Goal: Book appointment/travel/reservation

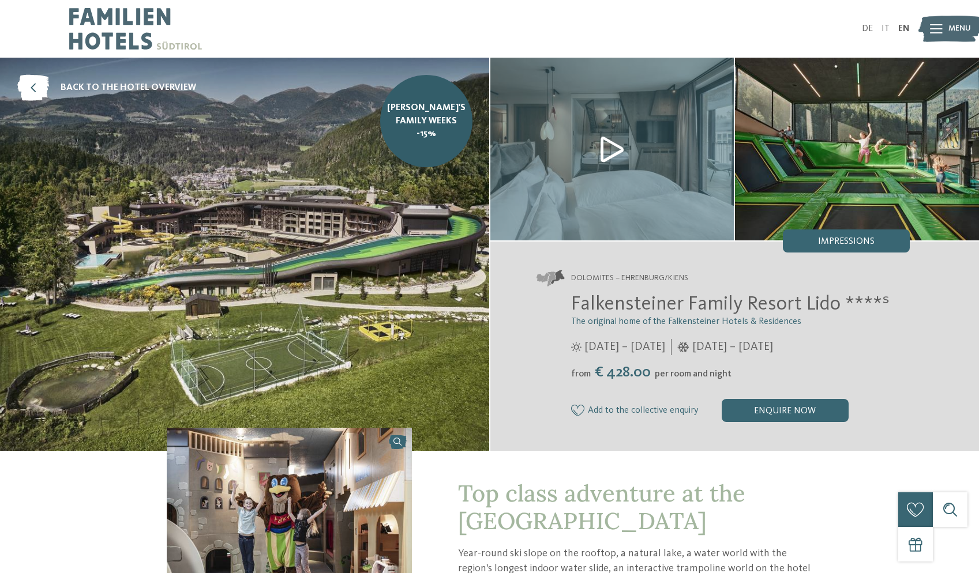
click at [933, 29] on icon at bounding box center [936, 28] width 13 height 9
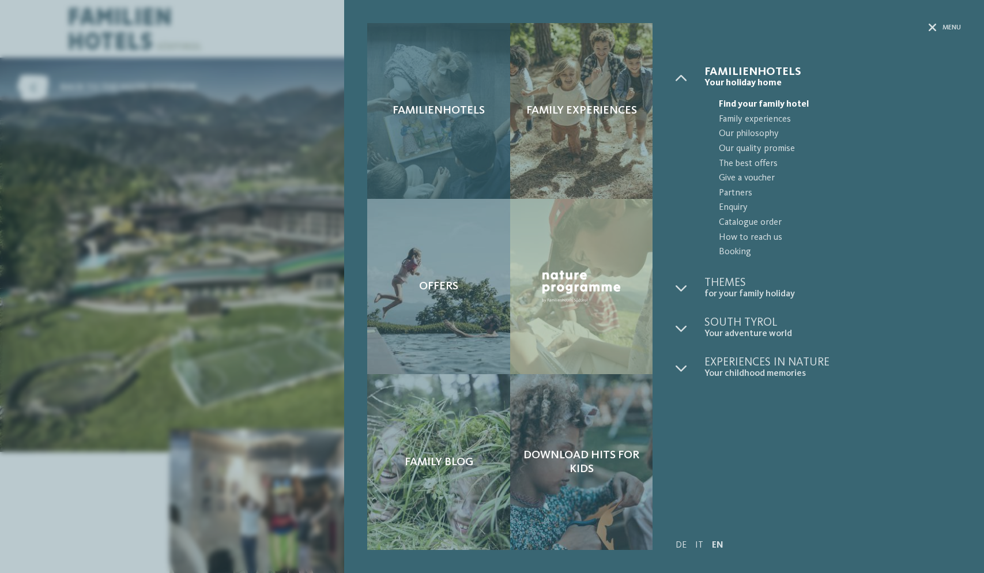
click at [474, 148] on div "Familienhotels" at bounding box center [438, 111] width 142 height 176
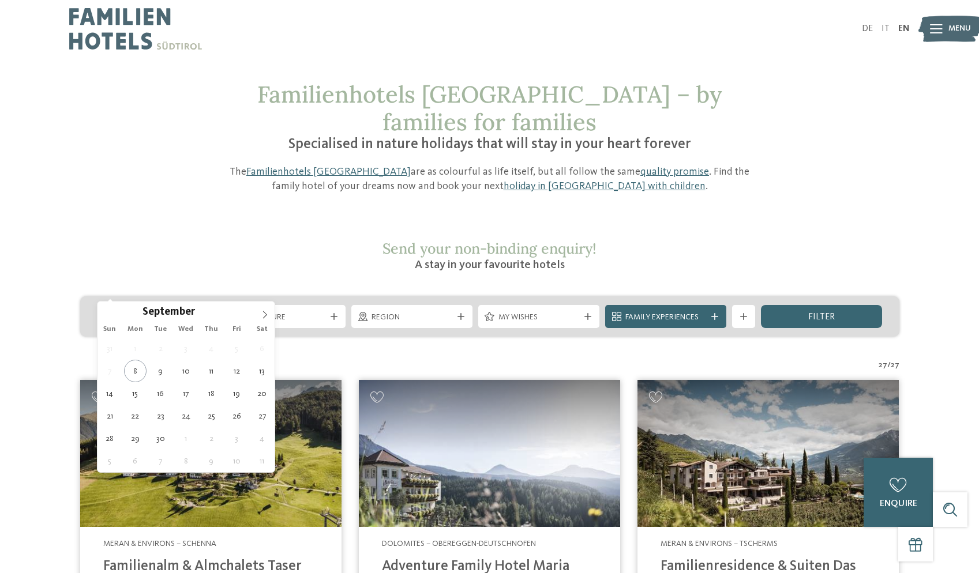
click at [202, 313] on div at bounding box center [207, 316] width 12 height 7
click at [264, 313] on icon at bounding box center [265, 315] width 8 height 8
type div "[DATE]"
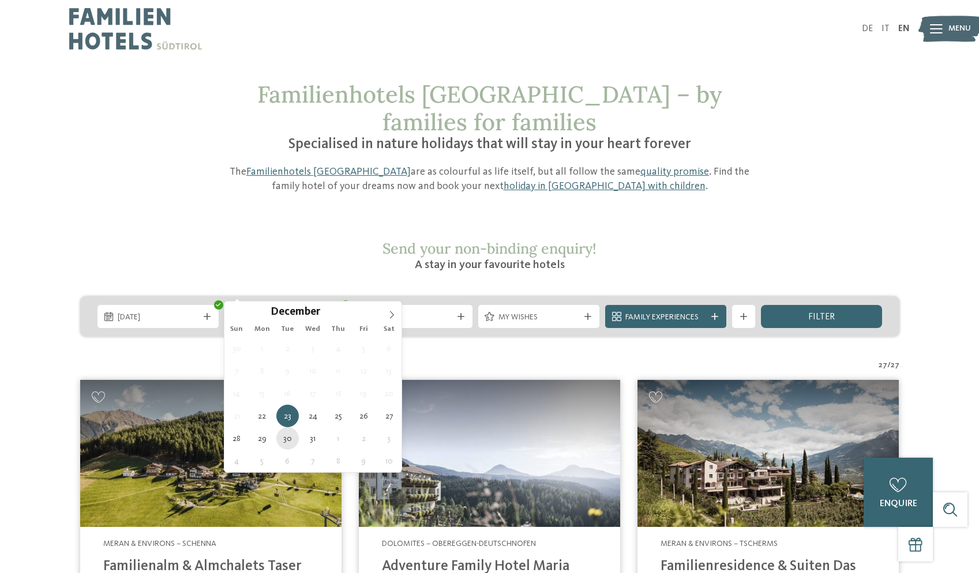
type div "[DATE]"
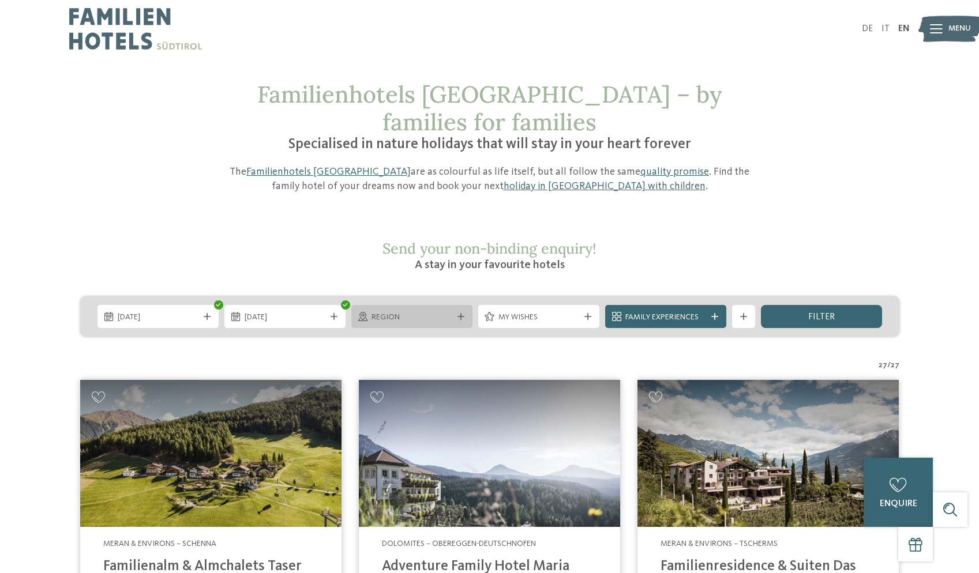
click at [445, 305] on div "Region" at bounding box center [411, 316] width 121 height 23
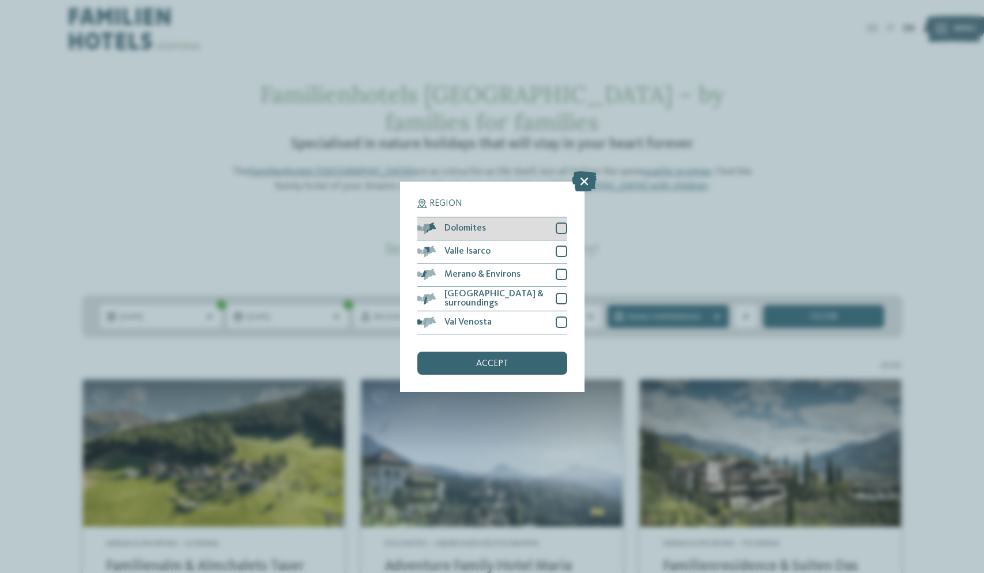
click at [560, 223] on div at bounding box center [562, 229] width 12 height 12
click at [510, 352] on div "accept" at bounding box center [492, 363] width 150 height 23
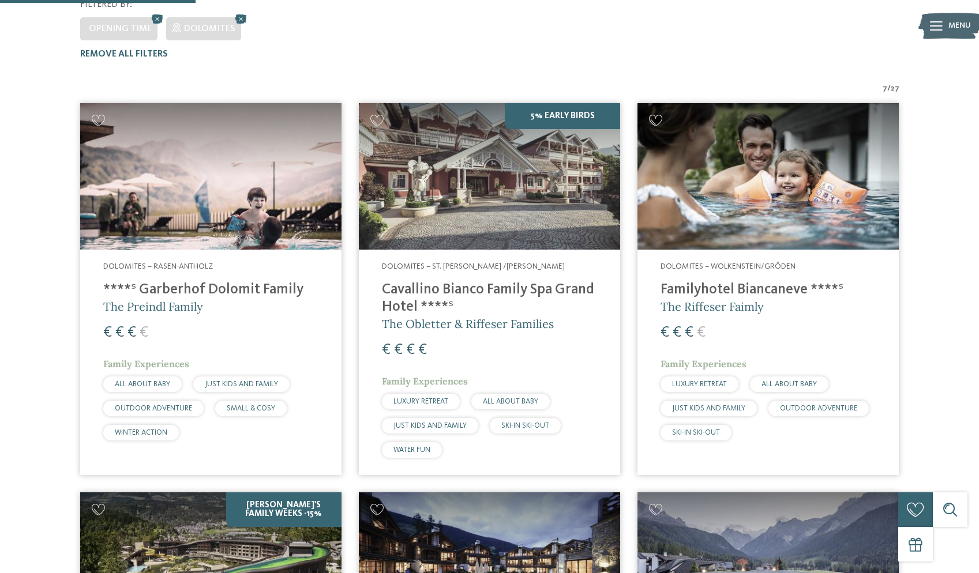
scroll to position [349, 0]
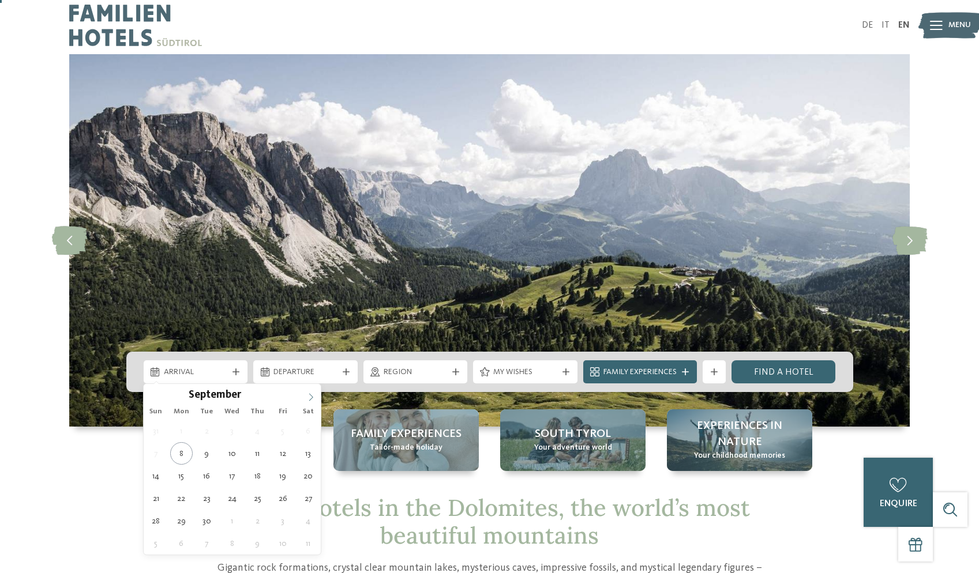
click at [310, 393] on span at bounding box center [311, 394] width 20 height 20
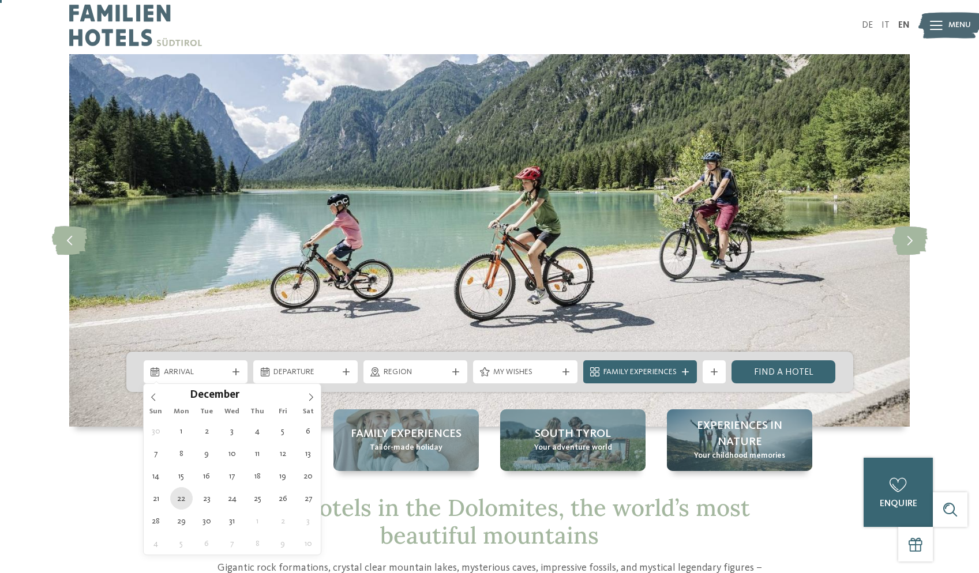
type div "[DATE]"
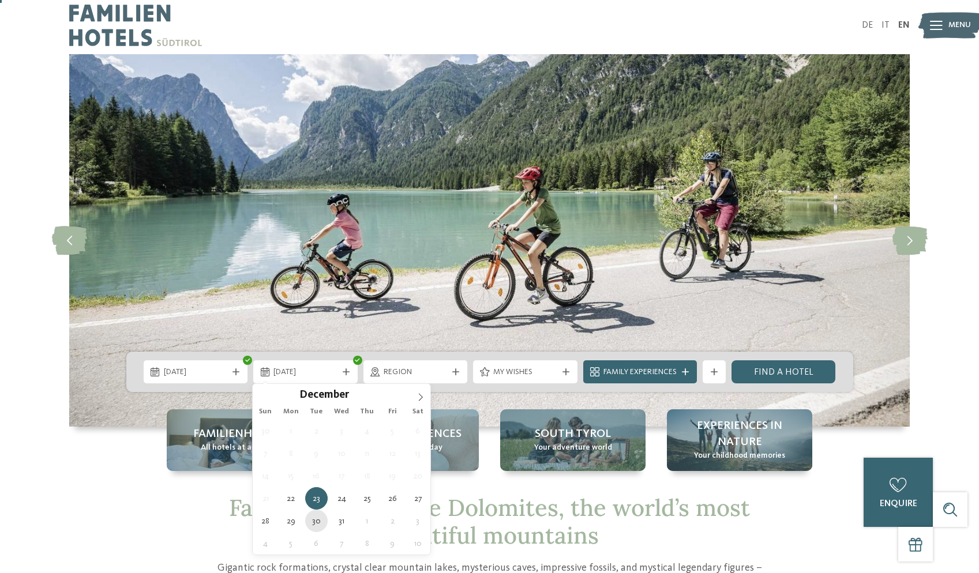
type div "[DATE]"
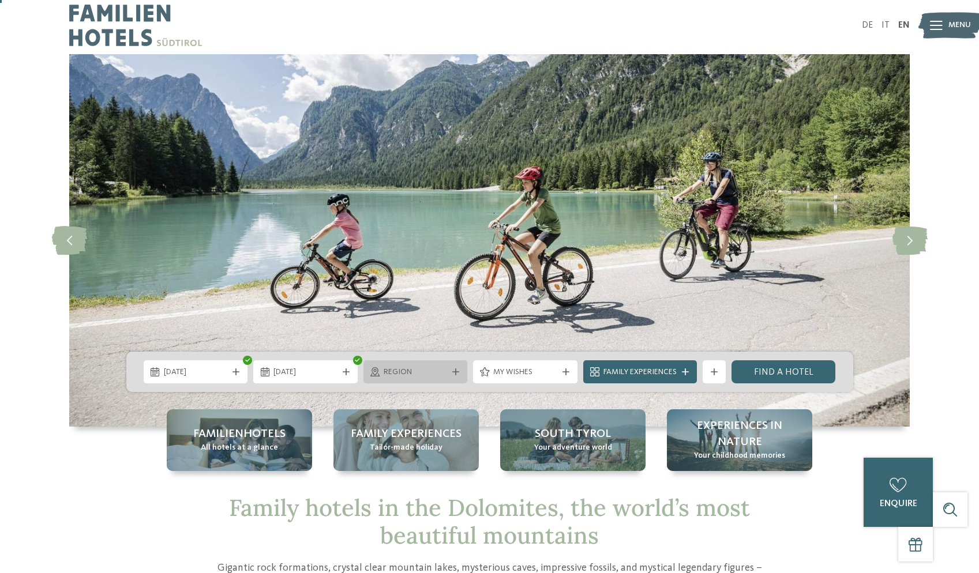
click at [445, 375] on span "Region" at bounding box center [415, 373] width 64 height 12
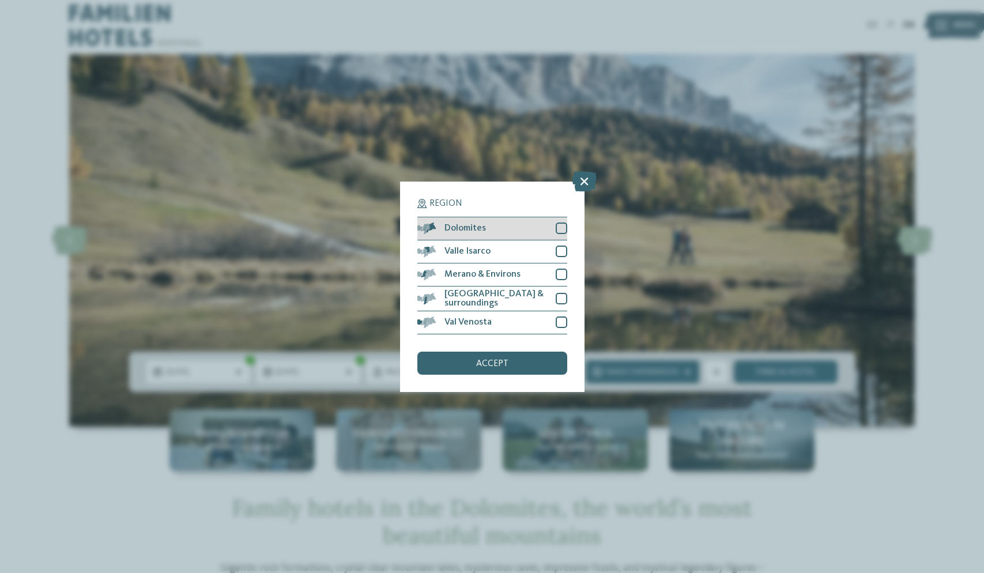
click at [494, 217] on div "Dolomites" at bounding box center [492, 228] width 150 height 23
click at [513, 352] on div "accept" at bounding box center [492, 363] width 150 height 23
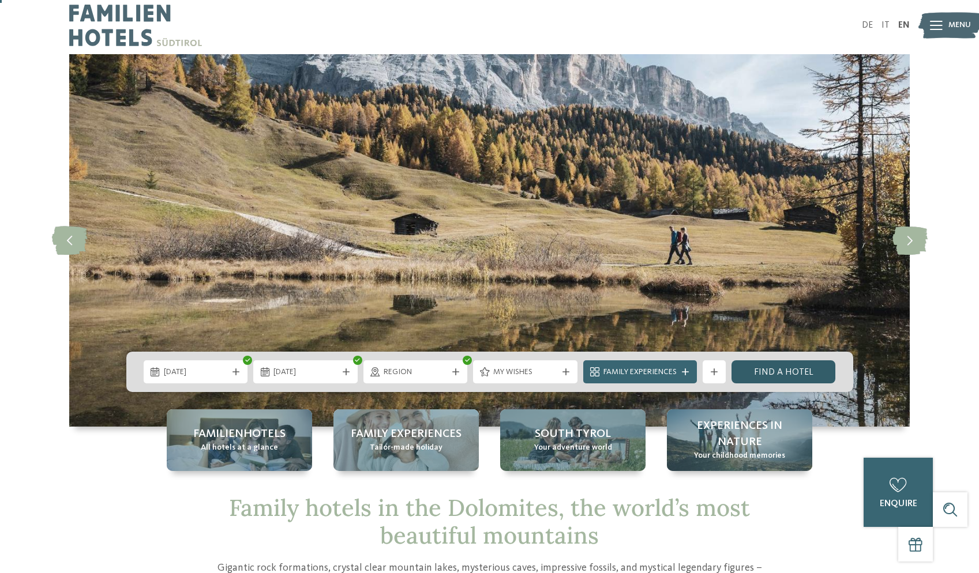
click at [774, 375] on link "Find a hotel" at bounding box center [783, 371] width 104 height 23
